Goal: Task Accomplishment & Management: Use online tool/utility

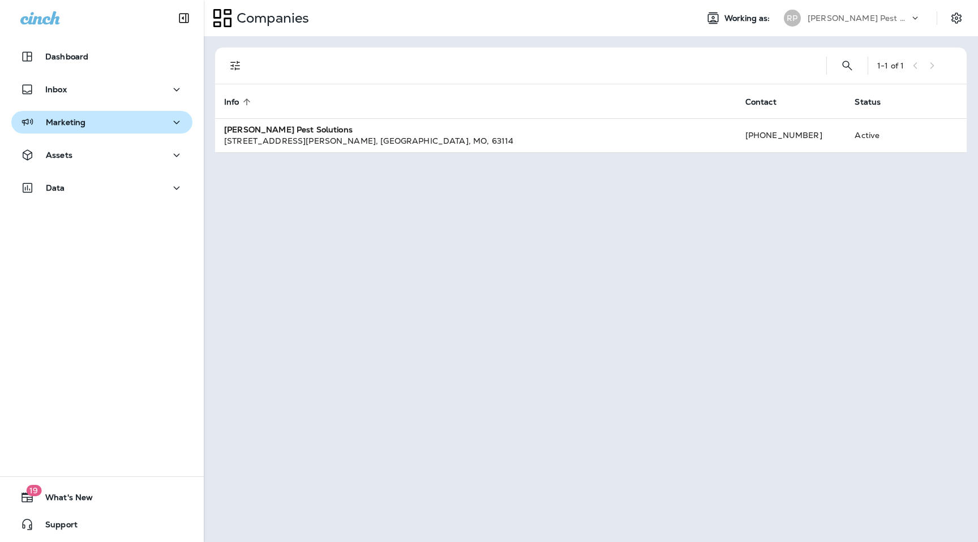
click at [95, 124] on div "Marketing" at bounding box center [101, 122] width 163 height 14
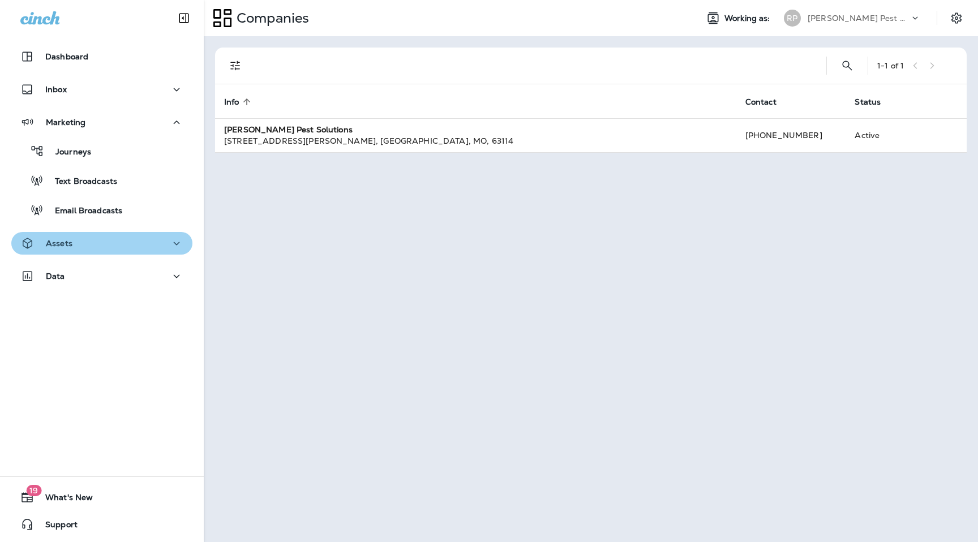
click at [124, 241] on div "Assets" at bounding box center [101, 244] width 163 height 14
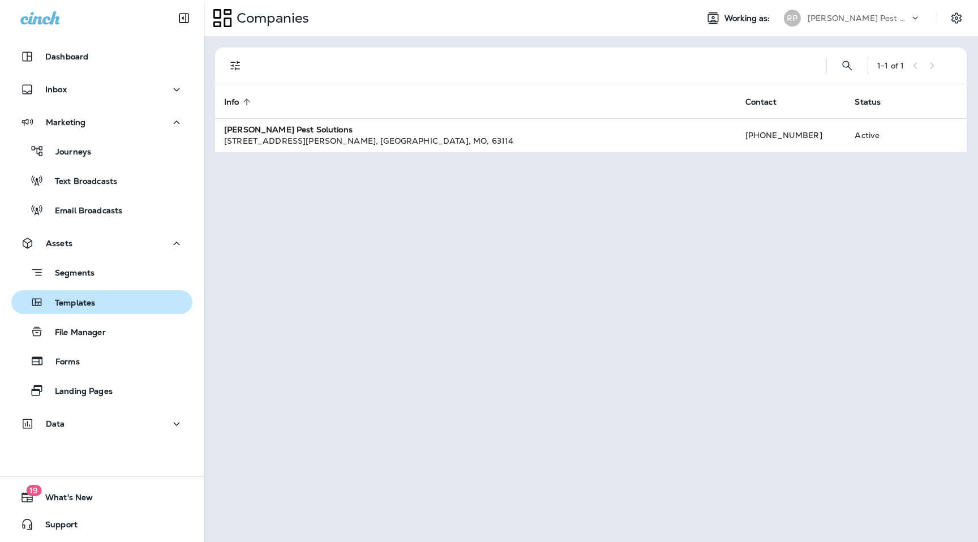
click at [85, 312] on button "Templates" at bounding box center [101, 302] width 181 height 24
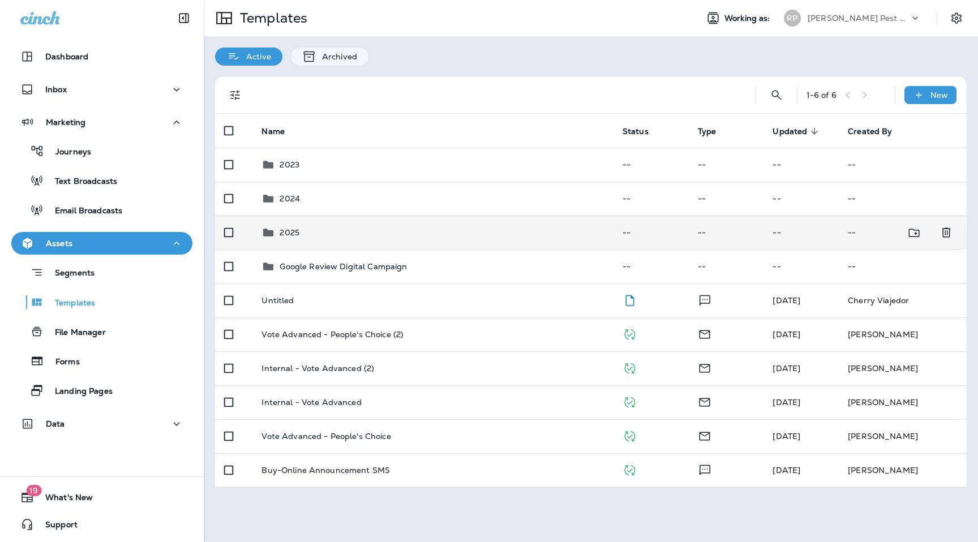
click at [297, 232] on p "2025" at bounding box center [290, 232] width 20 height 9
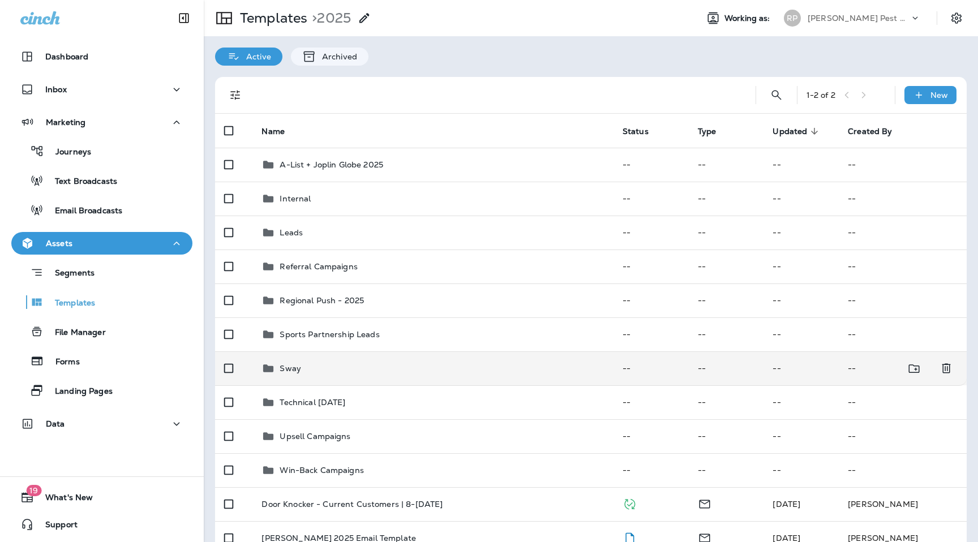
click at [317, 360] on td "Sway" at bounding box center [432, 368] width 360 height 34
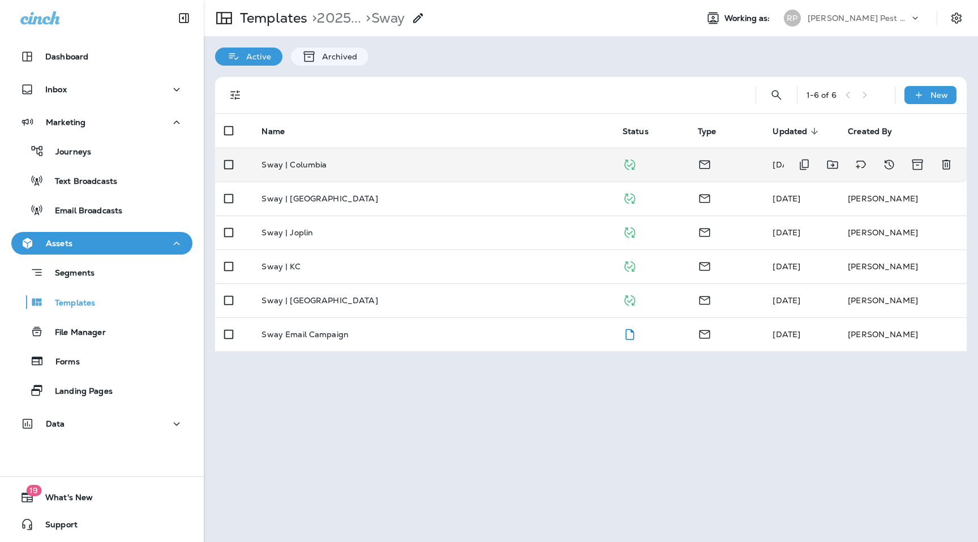
click at [310, 169] on p "Sway | Columbia" at bounding box center [293, 164] width 65 height 9
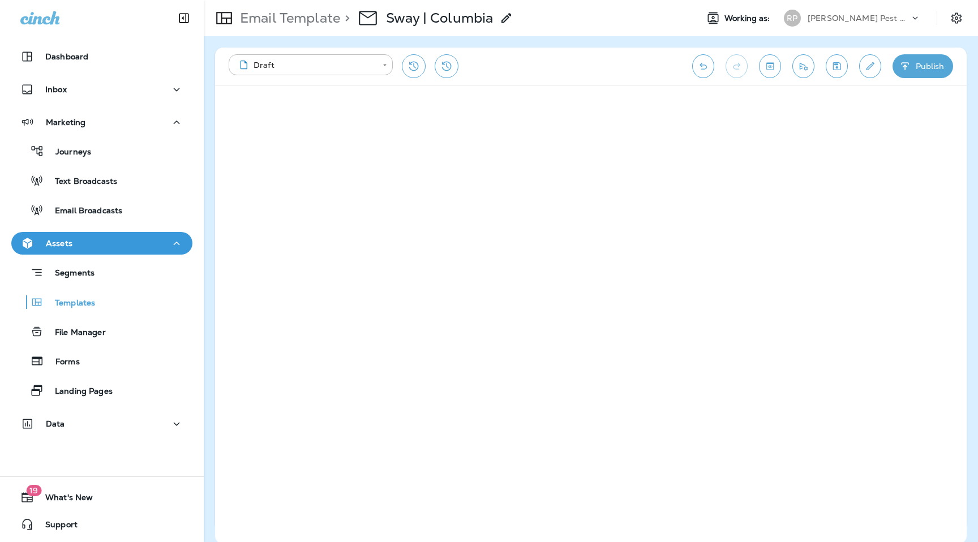
click at [872, 70] on icon "Edit details" at bounding box center [870, 66] width 12 height 11
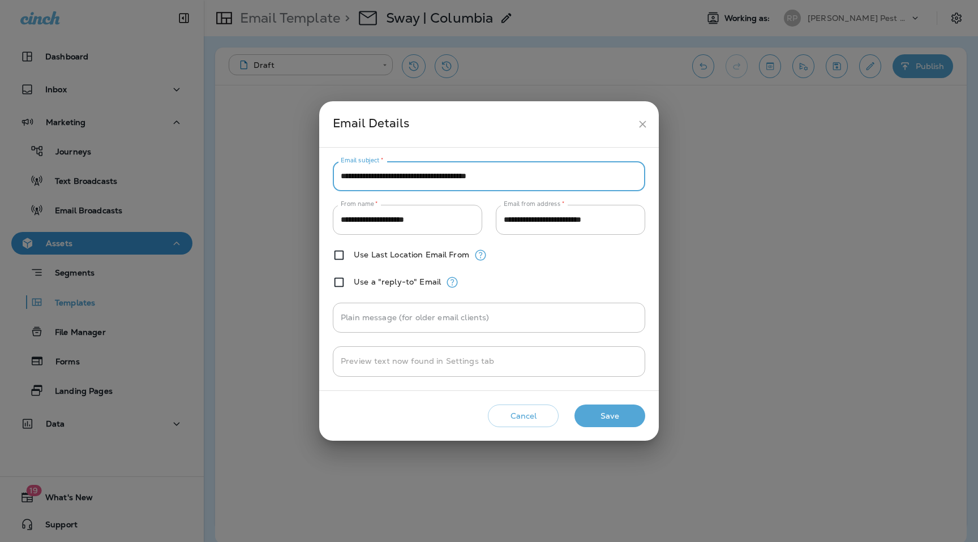
drag, startPoint x: 491, startPoint y: 174, endPoint x: 329, endPoint y: 167, distance: 162.0
click at [329, 167] on div "**********" at bounding box center [489, 269] width 340 height 243
click at [641, 123] on icon "close" at bounding box center [643, 124] width 12 height 12
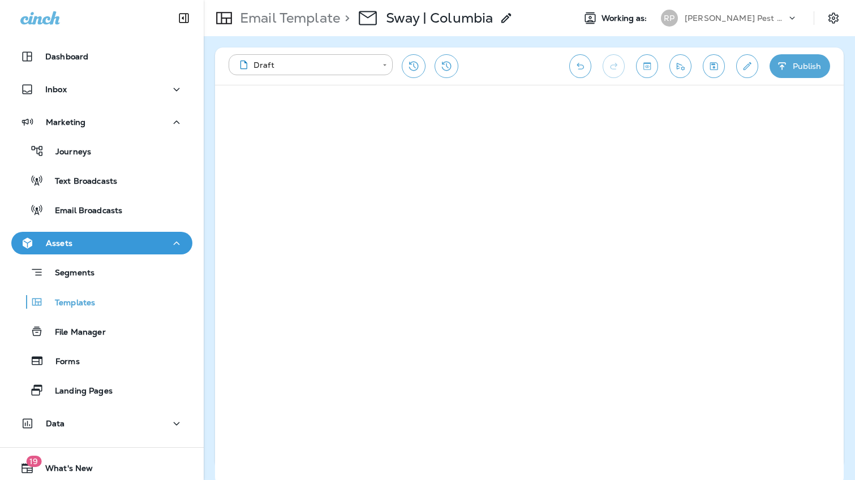
click at [746, 65] on icon "Edit details" at bounding box center [747, 66] width 12 height 11
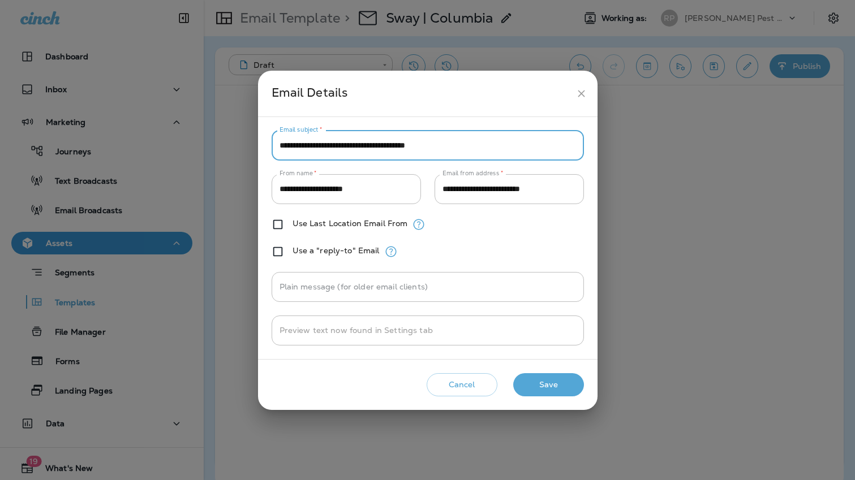
drag, startPoint x: 437, startPoint y: 148, endPoint x: 316, endPoint y: 142, distance: 121.3
click at [232, 128] on div "**********" at bounding box center [427, 240] width 855 height 480
